Goal: Task Accomplishment & Management: Use online tool/utility

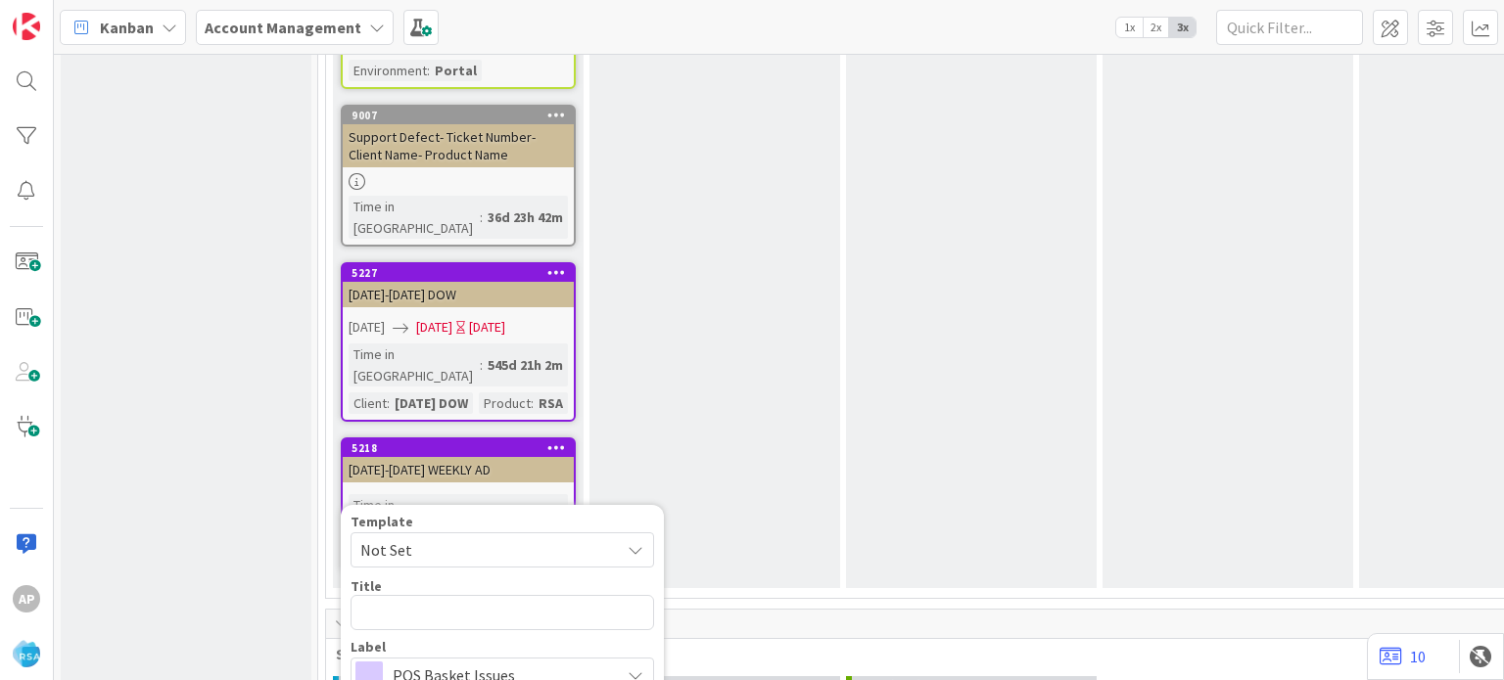
click at [564, 538] on span "Not Set" at bounding box center [482, 550] width 245 height 25
type textarea "x"
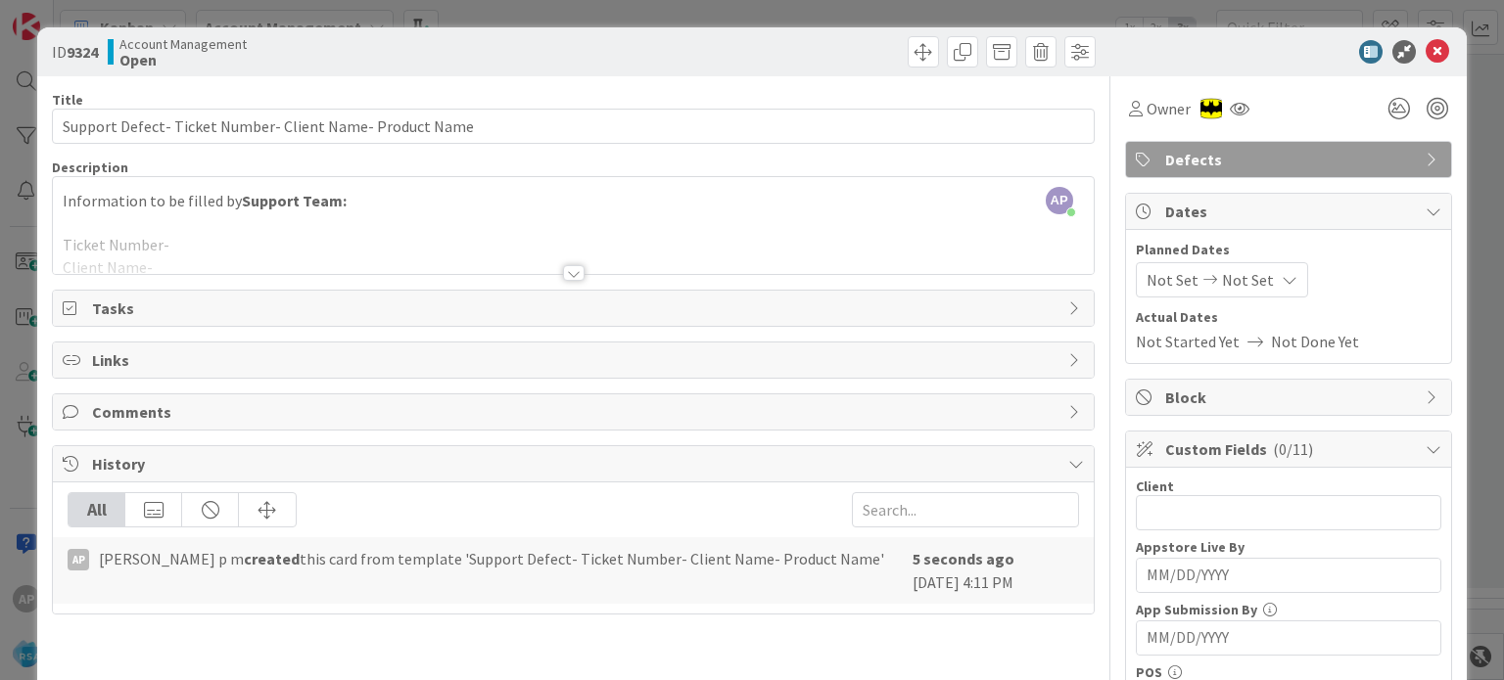
click at [568, 277] on div at bounding box center [574, 273] width 22 height 16
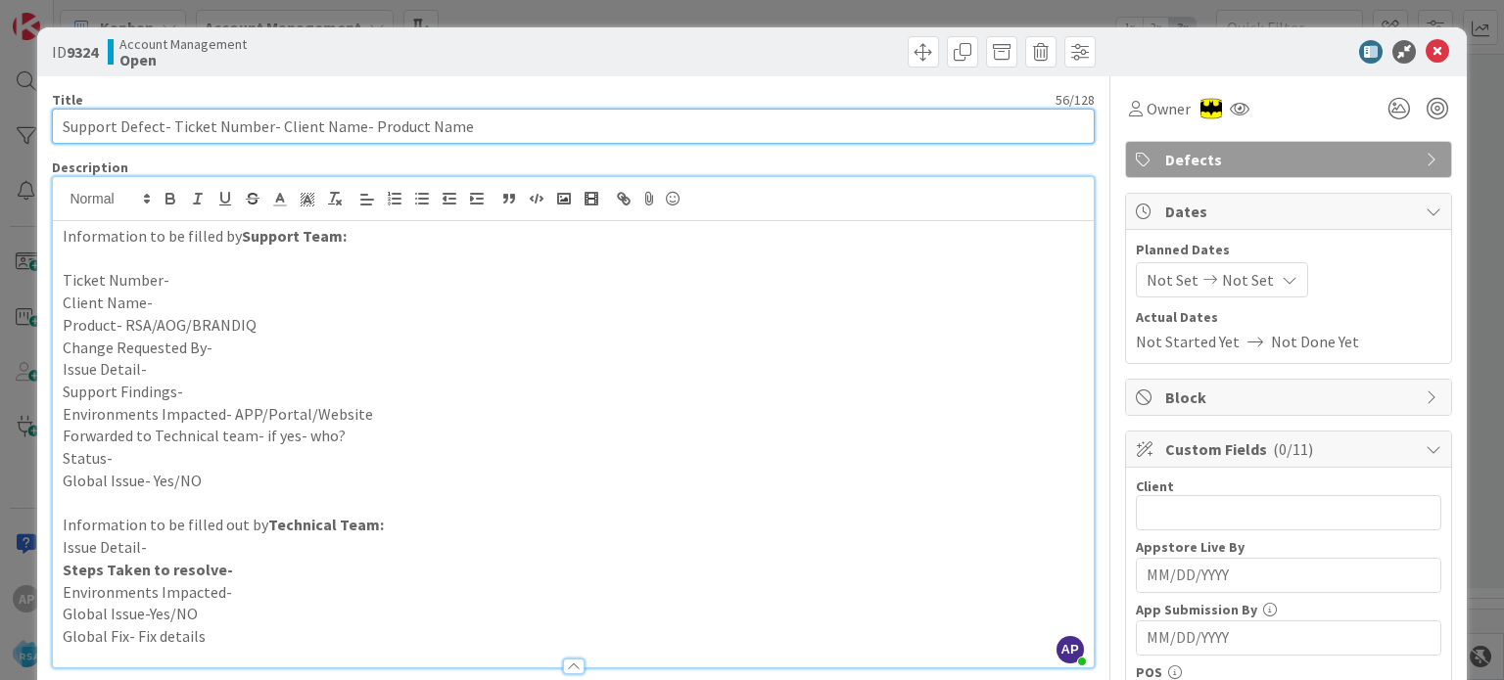
drag, startPoint x: 172, startPoint y: 122, endPoint x: 222, endPoint y: 125, distance: 50.0
click at [222, 125] on input "Support Defect- Ticket Number- Client Name- Product Name" at bounding box center [573, 126] width 1042 height 35
drag, startPoint x: 263, startPoint y: 124, endPoint x: 168, endPoint y: 122, distance: 95.0
click at [168, 122] on input "Support Defect- Ticket Number- Client Name- Product Name" at bounding box center [573, 126] width 1042 height 35
paste input "#314267"
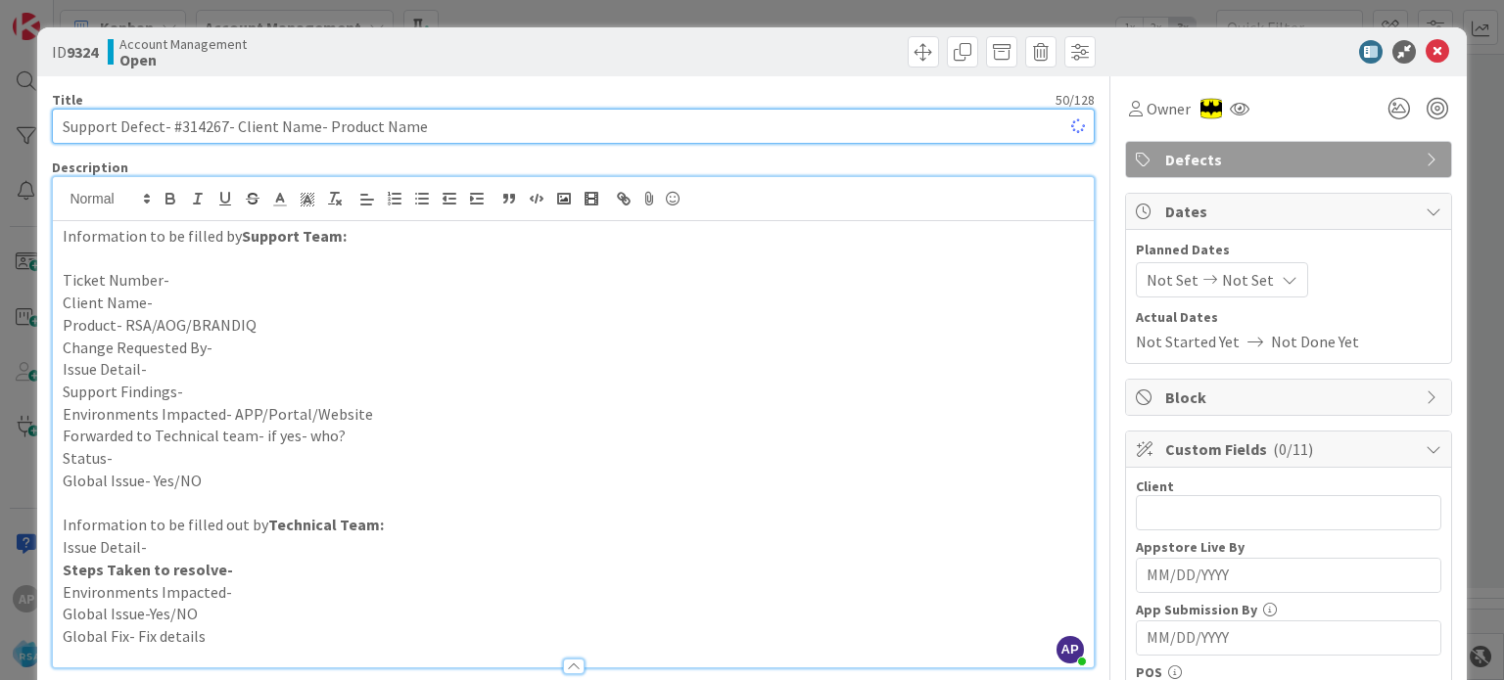
click at [176, 123] on input "Support Defect- #314267- Client Name- Product Name" at bounding box center [573, 126] width 1042 height 35
drag, startPoint x: 220, startPoint y: 127, endPoint x: 303, endPoint y: 124, distance: 82.3
click at [303, 124] on input "Support Defect- 314267- Client Name- Product Name" at bounding box center [573, 126] width 1042 height 35
drag, startPoint x: 444, startPoint y: 120, endPoint x: 336, endPoint y: 128, distance: 109.0
click at [336, 128] on input "Support Defect- 314267-Sunshine Foods- Product Name" at bounding box center [573, 126] width 1042 height 35
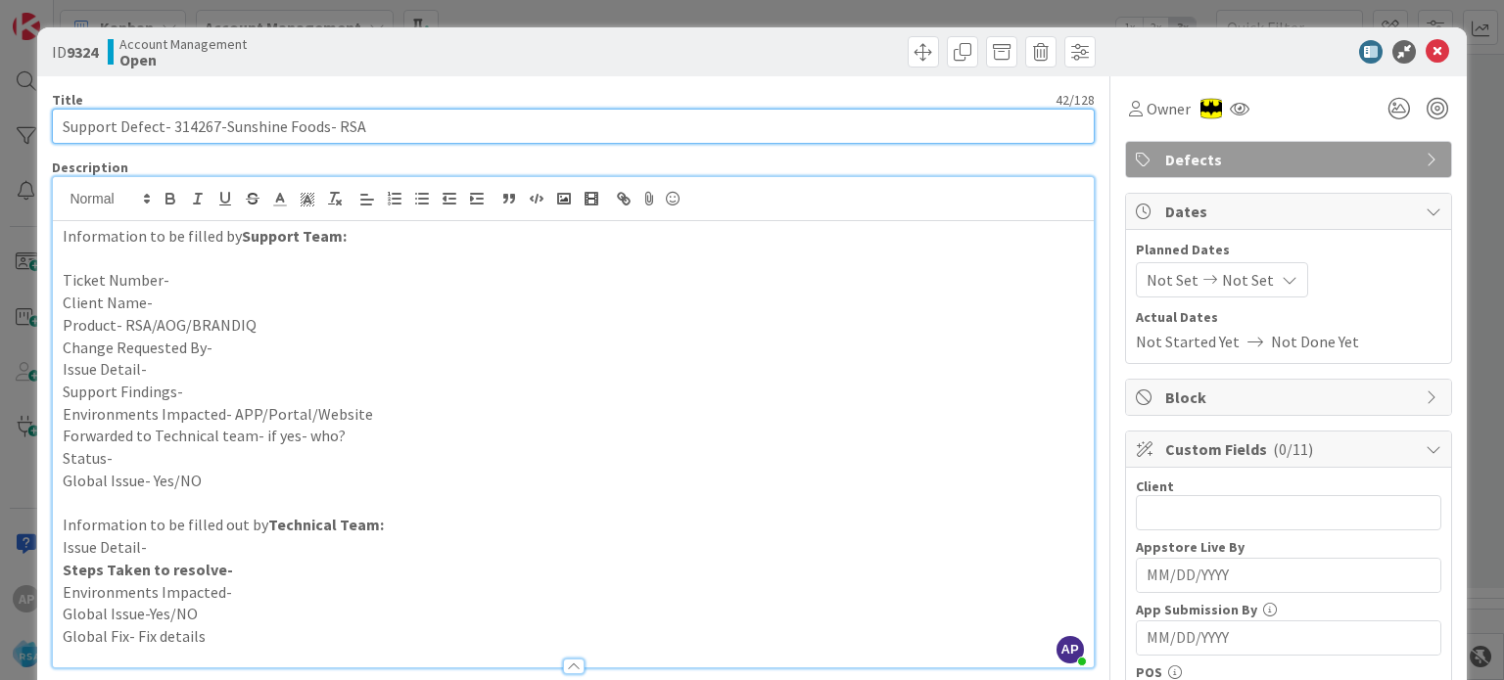
click at [178, 131] on input "Support Defect- 314267-Sunshine Foods- RSA" at bounding box center [573, 126] width 1042 height 35
type input "Support Defect- 314267-Sunshine Foods- RSA"
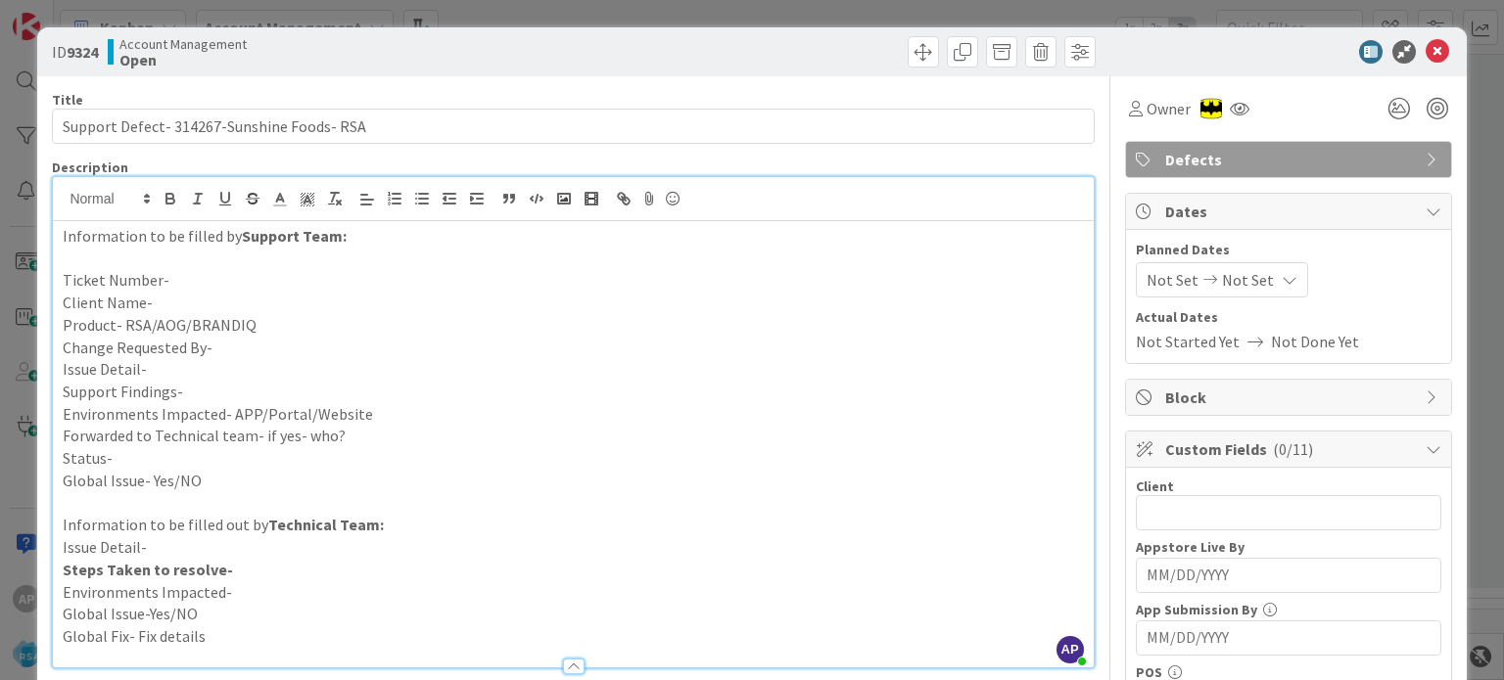
click at [229, 274] on p "Ticket Number-" at bounding box center [573, 280] width 1020 height 23
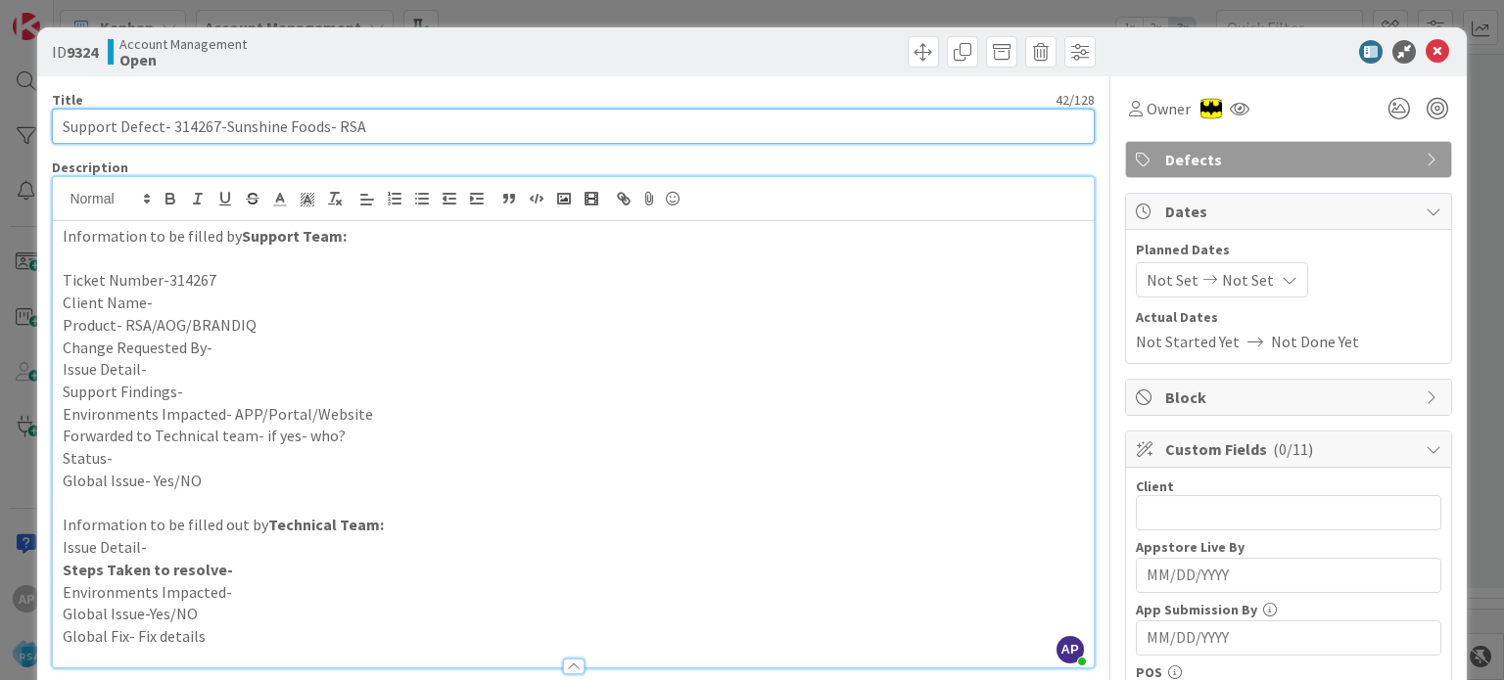
drag, startPoint x: 222, startPoint y: 126, endPoint x: 323, endPoint y: 131, distance: 101.0
click at [323, 131] on input "Support Defect- 314267-Sunshine Foods- RSA" at bounding box center [573, 126] width 1042 height 35
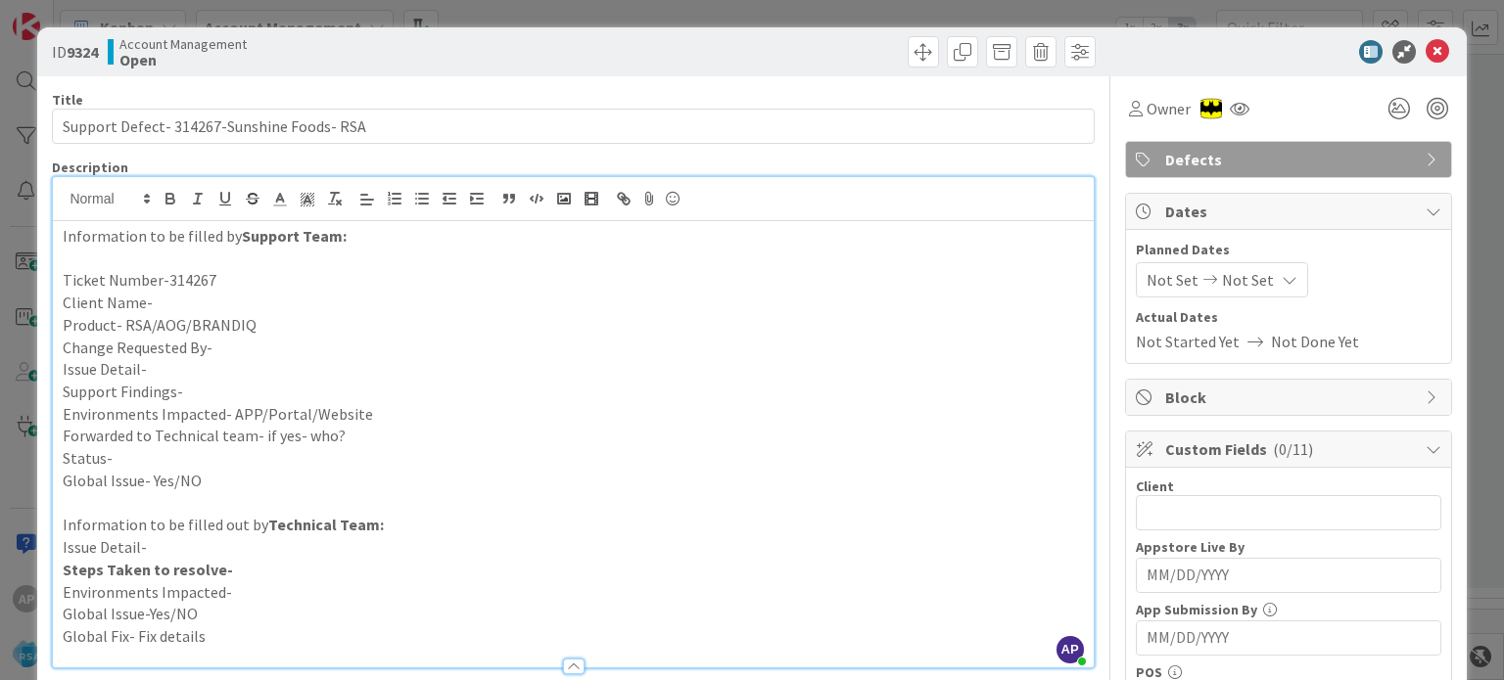
click at [161, 301] on p "Client Name-" at bounding box center [573, 303] width 1020 height 23
click at [1175, 512] on input "text" at bounding box center [1288, 512] width 305 height 35
paste input "Sunshine Foods"
type input "Sunshine Foods"
click at [234, 343] on p "Change Requested By-" at bounding box center [573, 348] width 1020 height 23
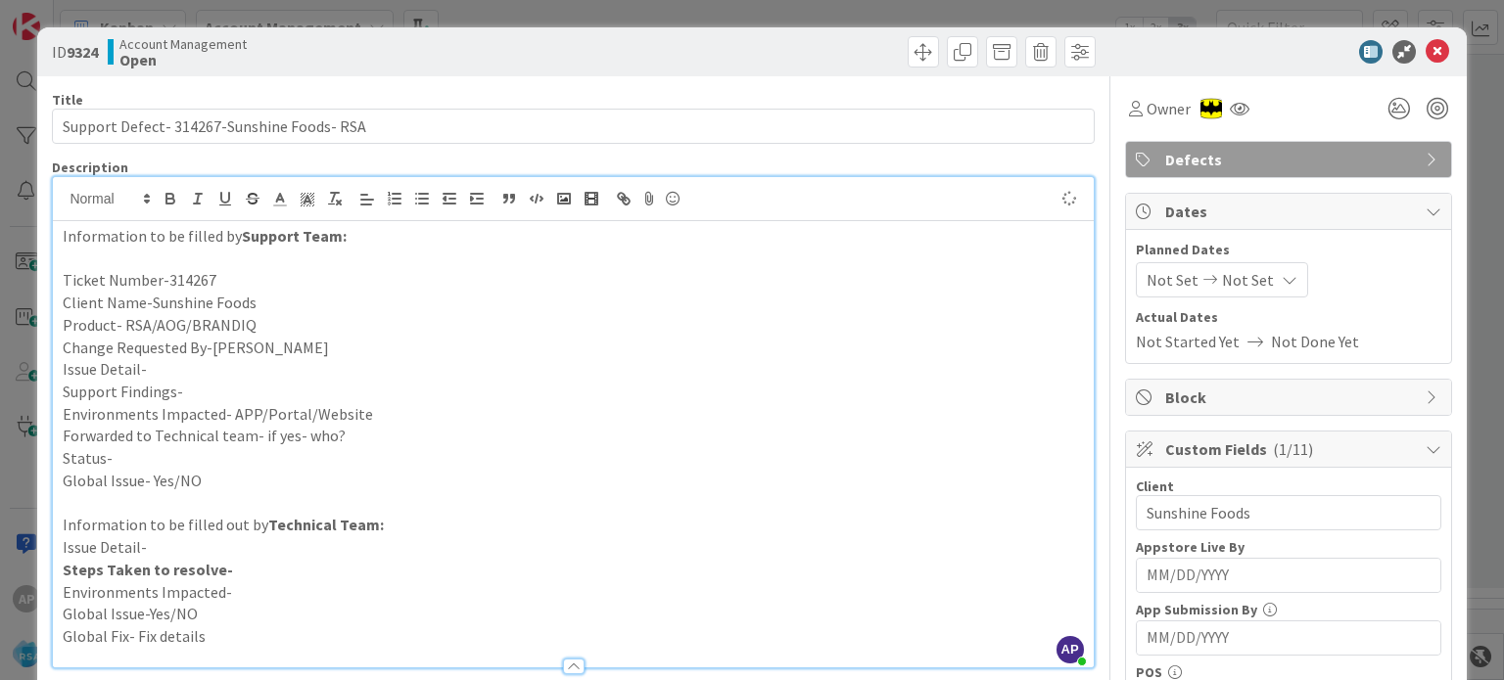
click at [210, 366] on p "Issue Detail-" at bounding box center [573, 369] width 1020 height 23
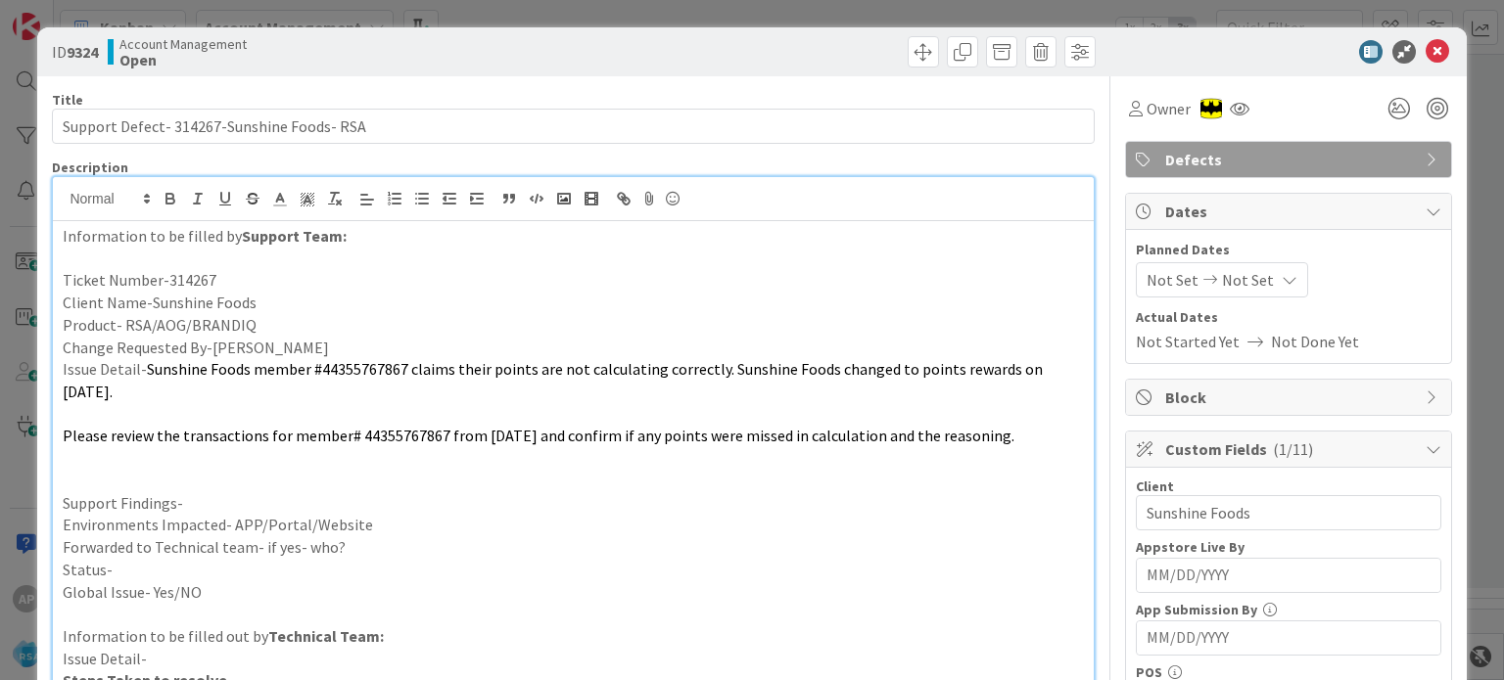
click at [220, 500] on p "Support Findings-" at bounding box center [573, 503] width 1020 height 23
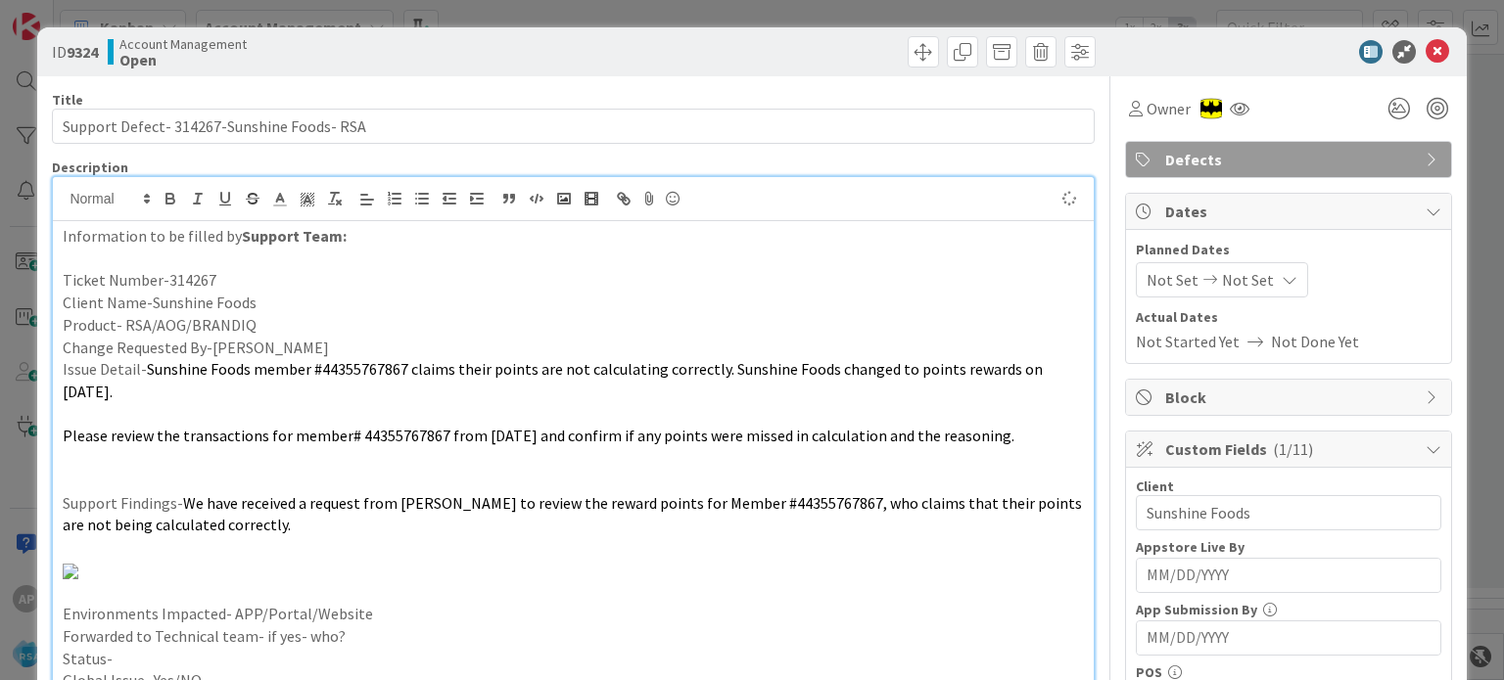
click at [385, 611] on div "Information to be filled by Support Team: Ticket Number-314267 Client Name-Suns…" at bounding box center [573, 544] width 1040 height 646
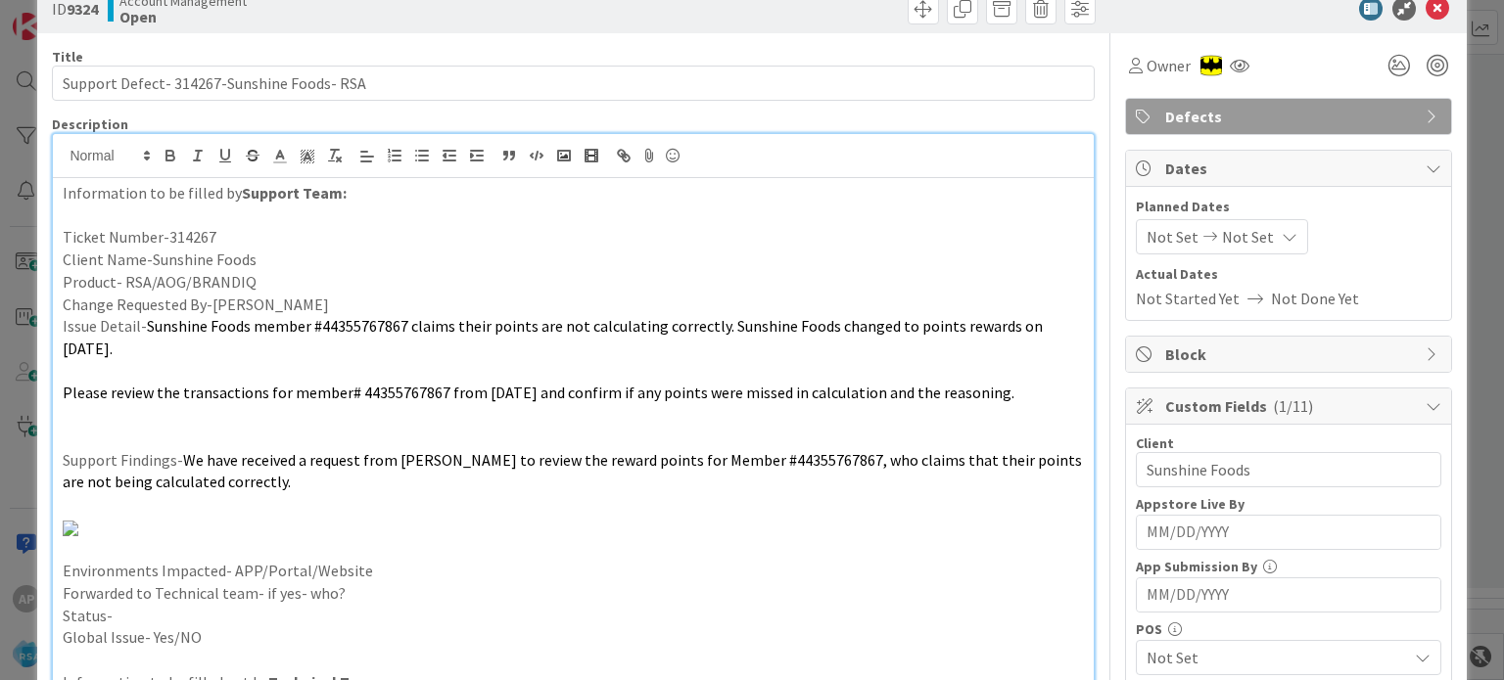
scroll to position [195, 0]
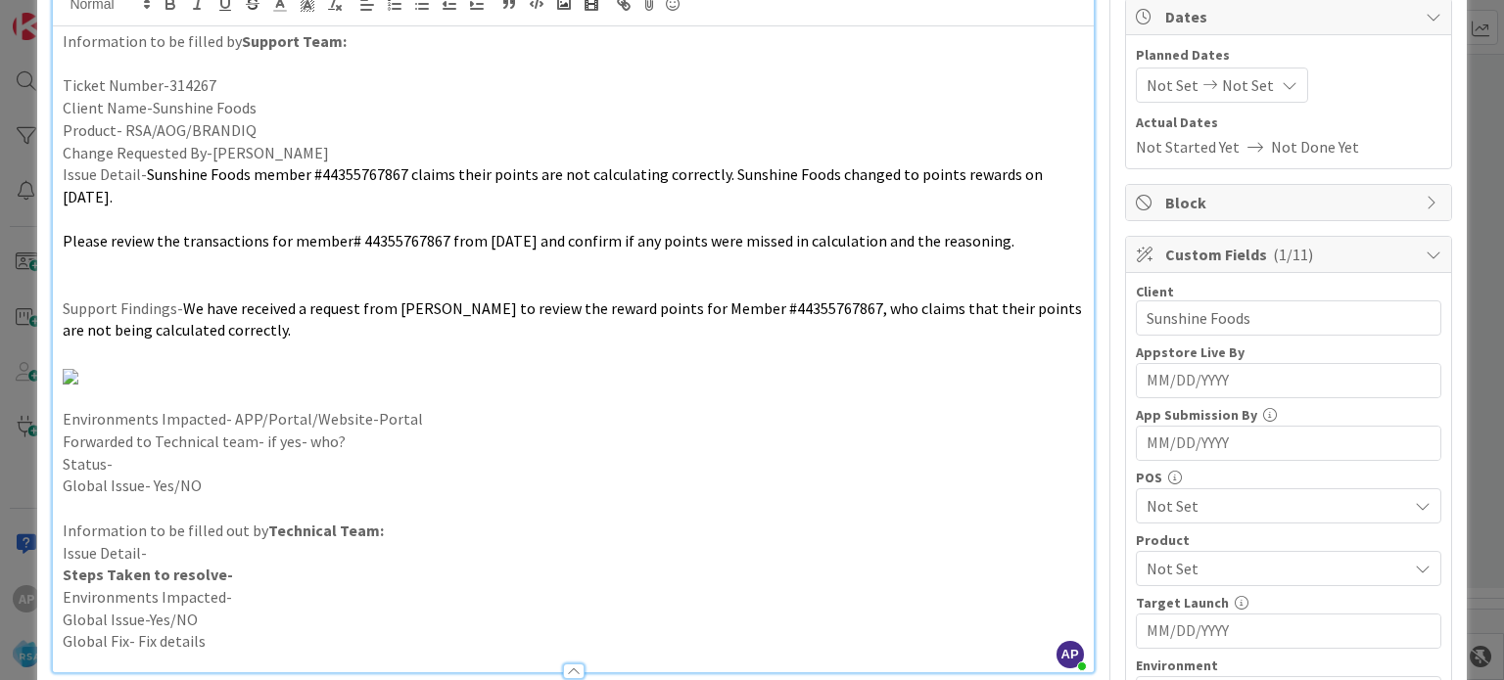
click at [371, 453] on p "Forwarded to Technical team- if yes- who?" at bounding box center [573, 442] width 1020 height 23
click at [318, 476] on p "Status-" at bounding box center [573, 464] width 1020 height 23
click at [1184, 570] on span "Not Set" at bounding box center [1276, 568] width 260 height 23
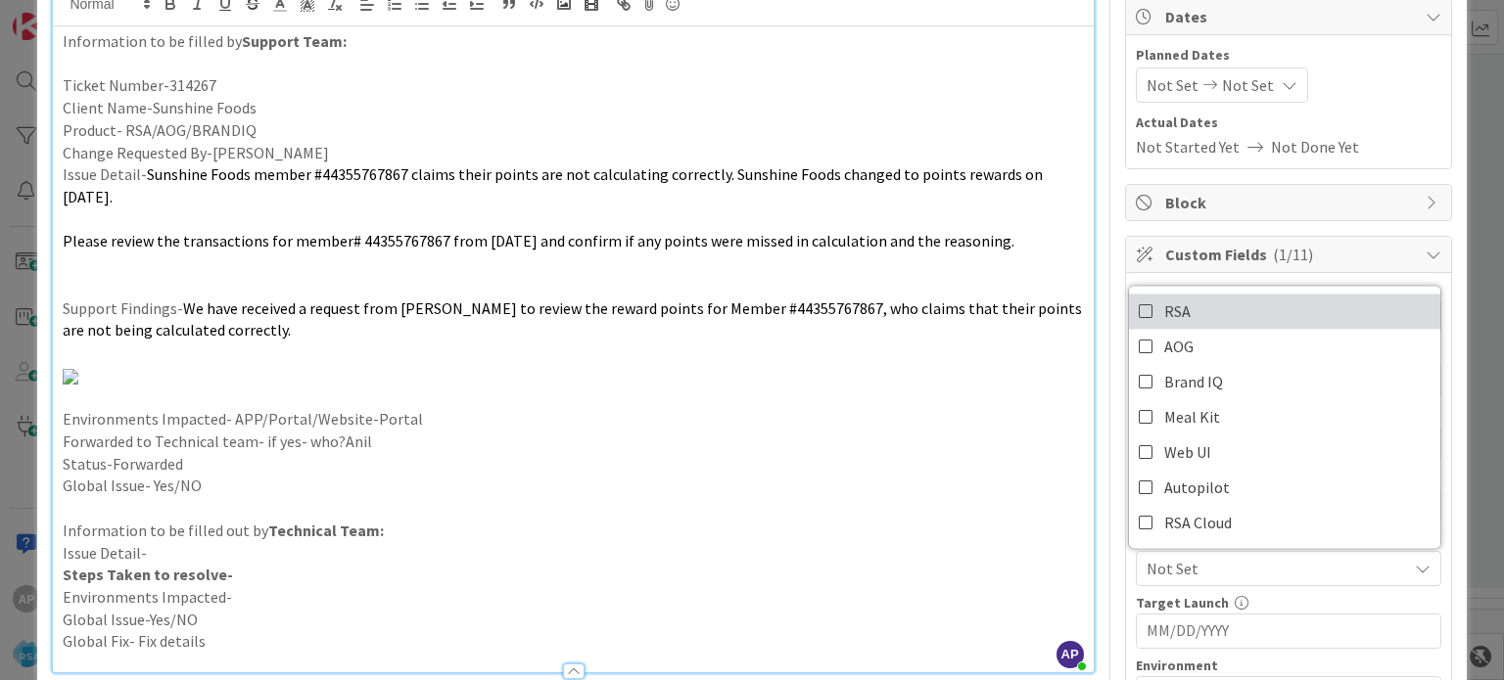
drag, startPoint x: 1156, startPoint y: 303, endPoint x: 984, endPoint y: 594, distance: 338.8
click at [1164, 303] on span "RSA" at bounding box center [1177, 311] width 26 height 29
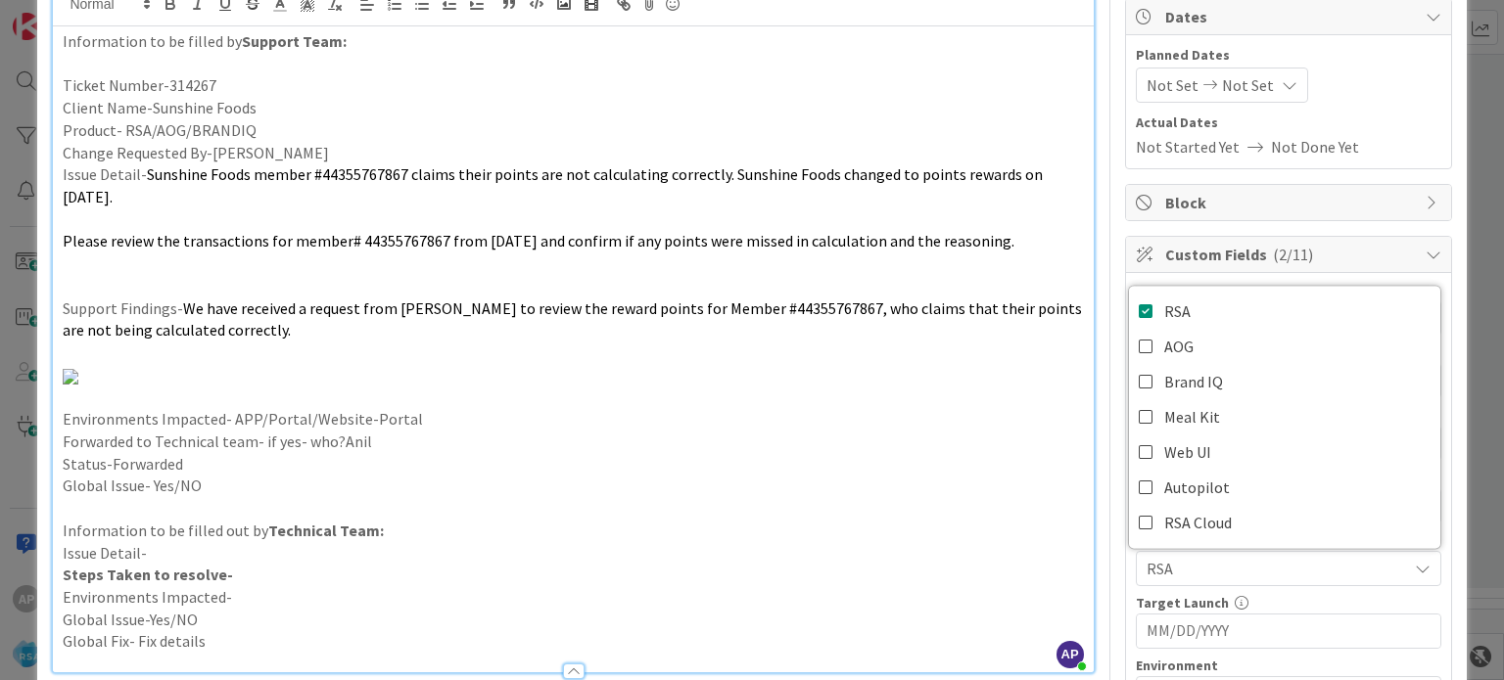
click at [984, 520] on p at bounding box center [573, 508] width 1020 height 23
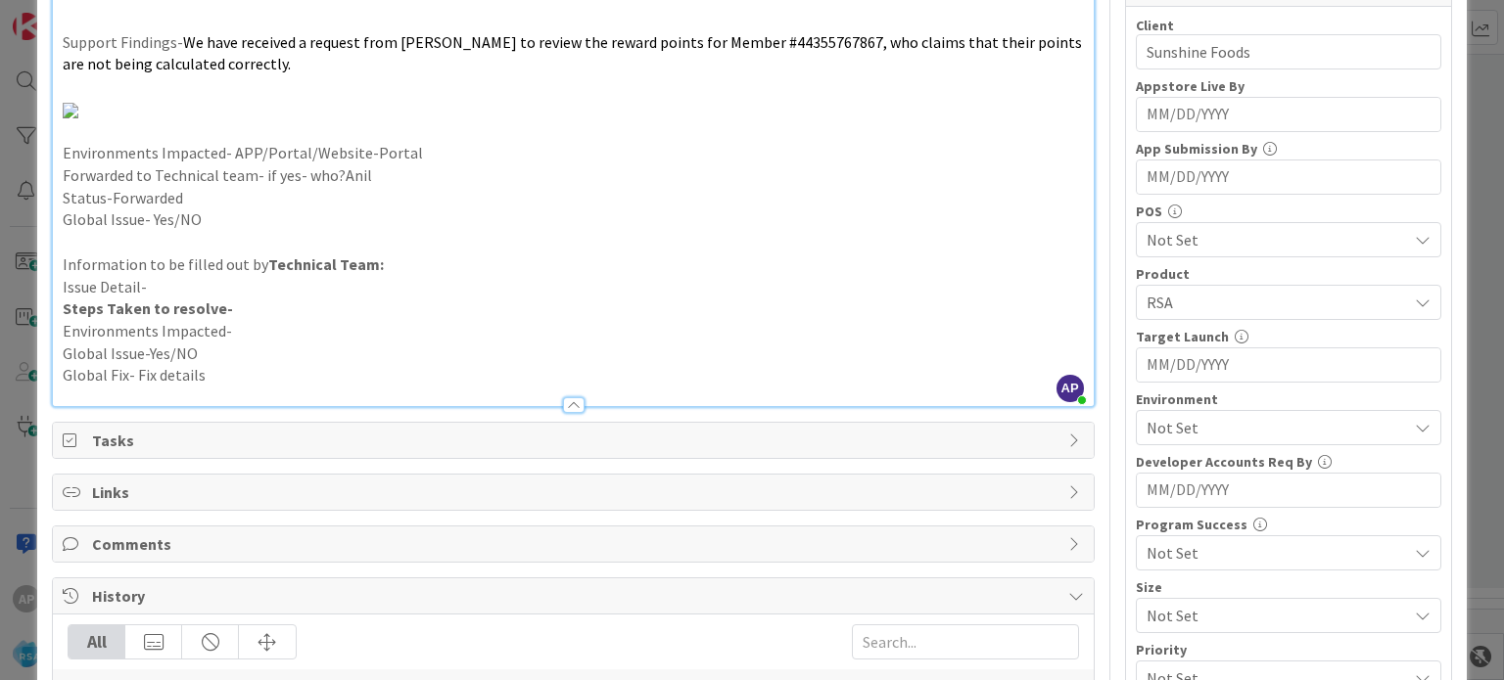
scroll to position [489, 0]
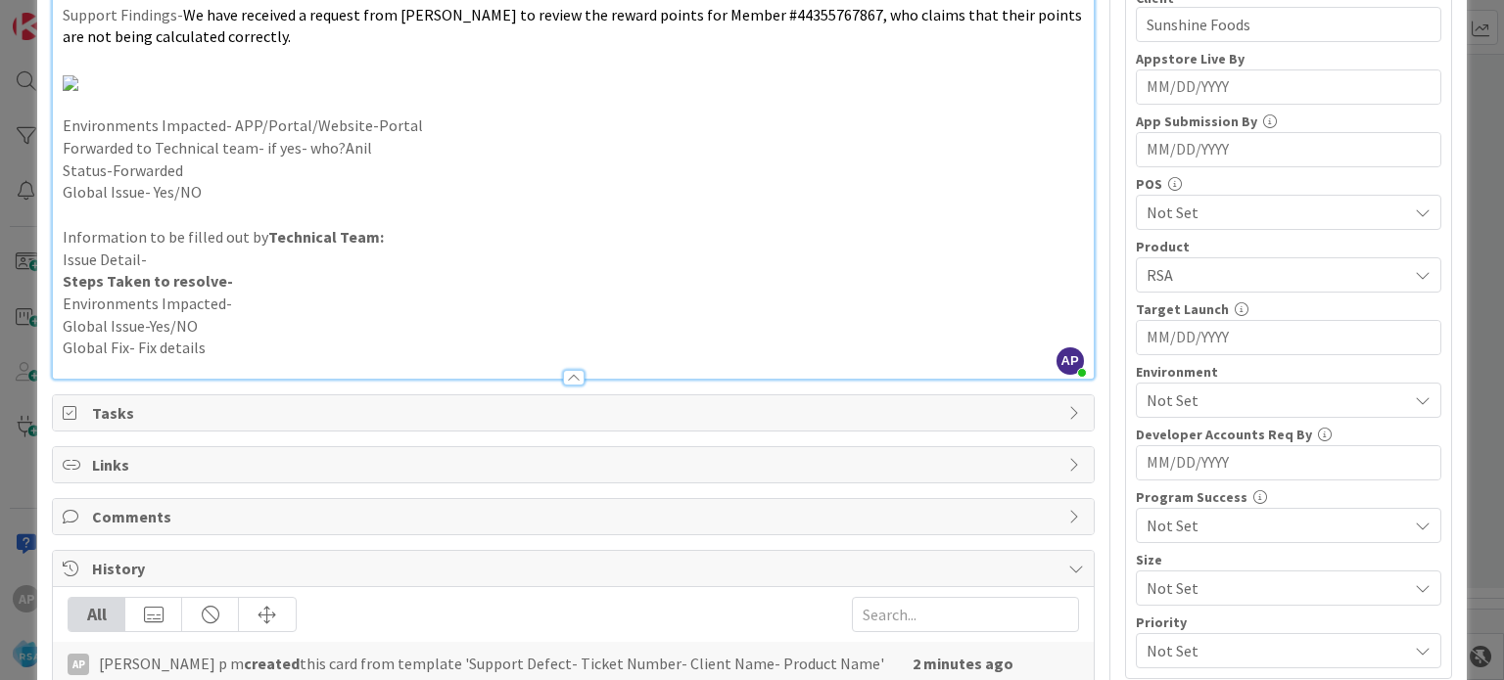
click at [1171, 401] on span "Not Set" at bounding box center [1276, 400] width 260 height 23
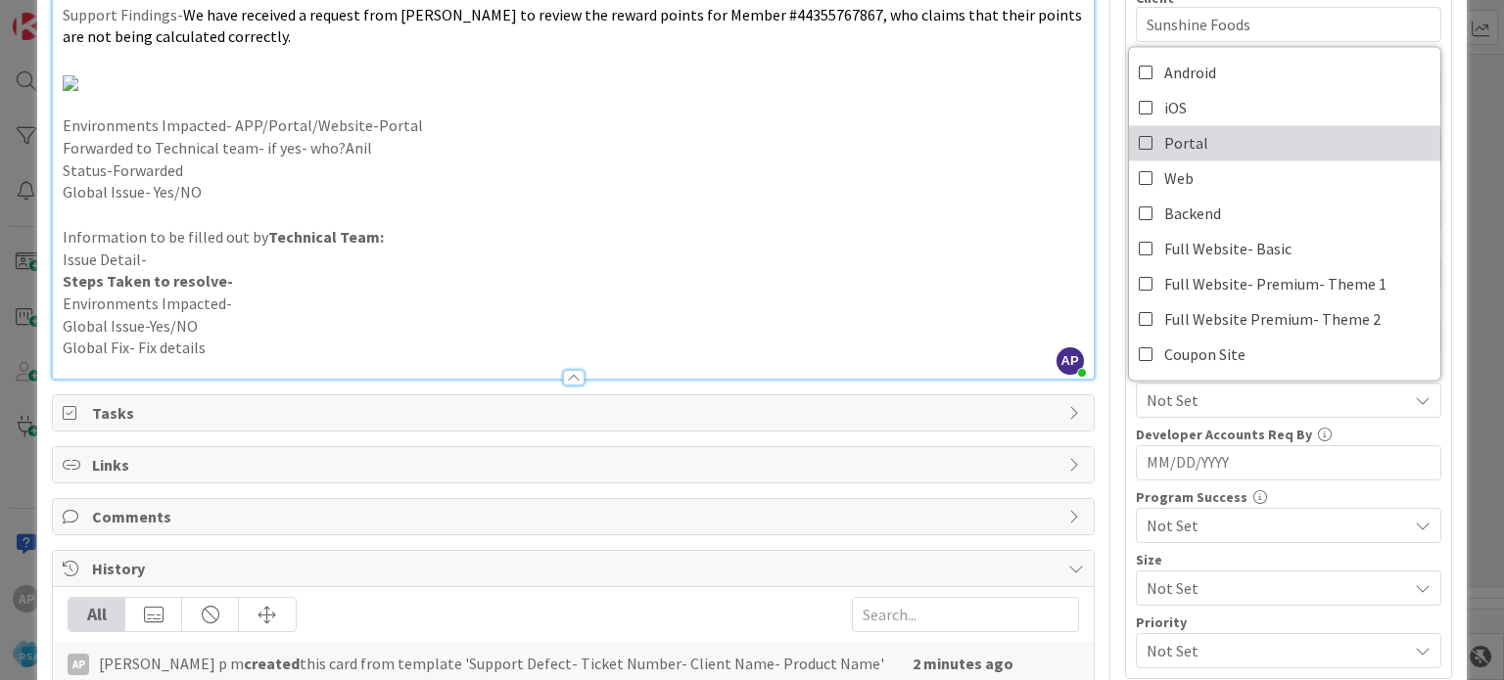
click at [1183, 134] on span "Portal" at bounding box center [1186, 142] width 44 height 29
click at [925, 226] on p at bounding box center [573, 215] width 1020 height 23
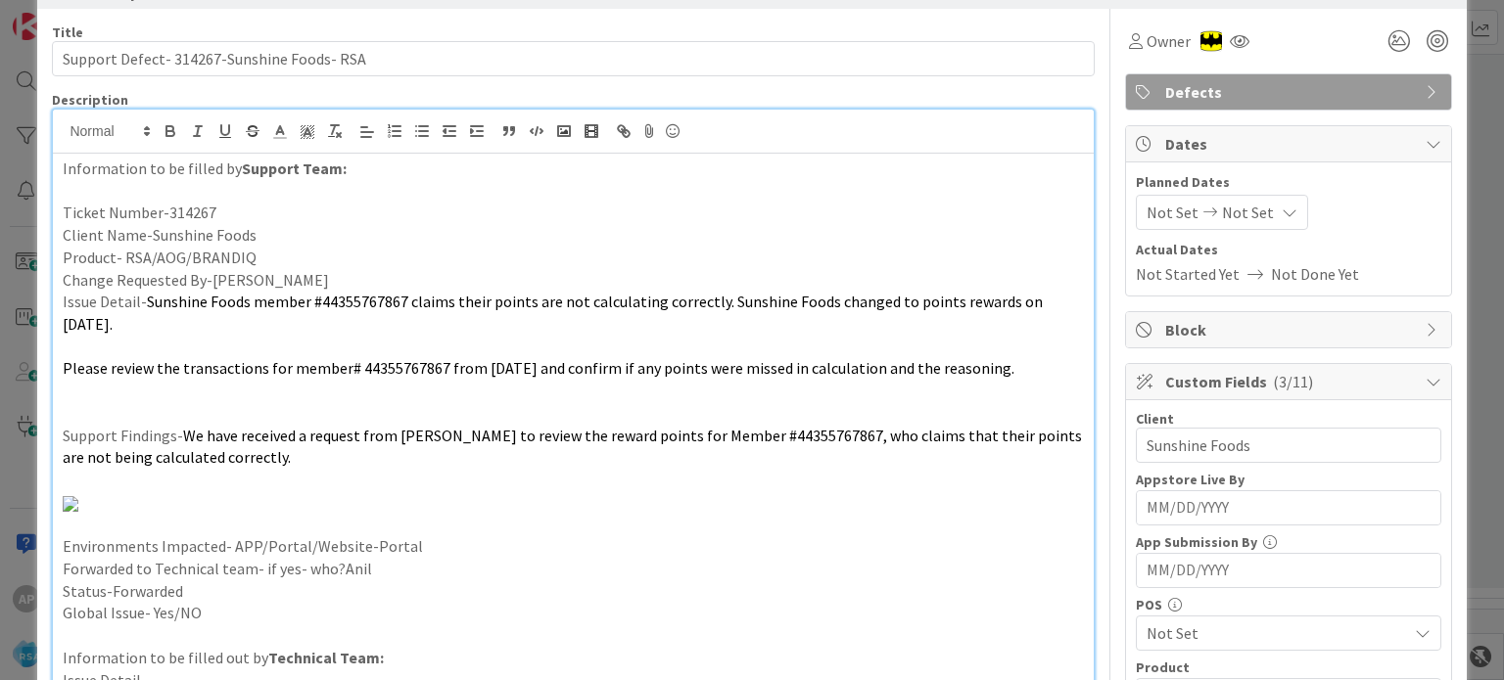
scroll to position [0, 0]
